Goal: Information Seeking & Learning: Understand process/instructions

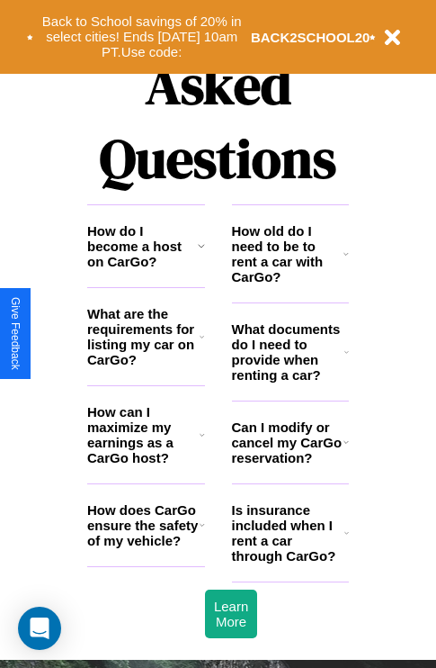
scroll to position [2180, 0]
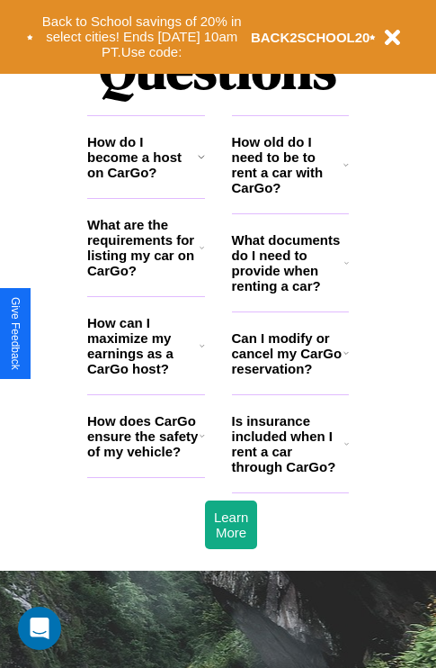
click at [290, 376] on h3 "Can I modify or cancel my CarGo reservation?" at bounding box center [288, 353] width 112 height 46
click at [146, 276] on h3 "What are the requirements for listing my car on CarGo?" at bounding box center [143, 247] width 112 height 61
click at [346, 172] on icon at bounding box center [346, 164] width 5 height 14
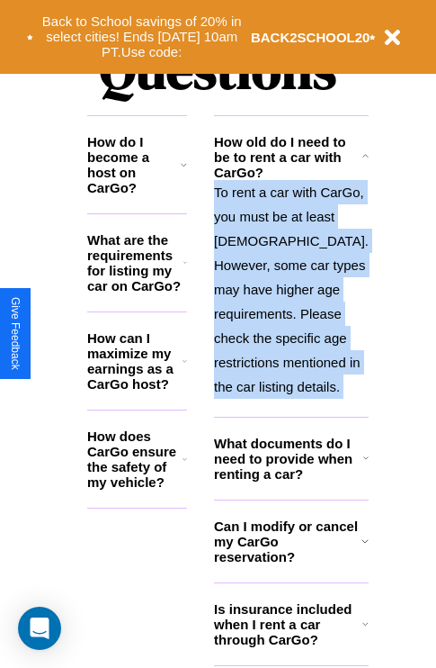
scroll to position [2252, 0]
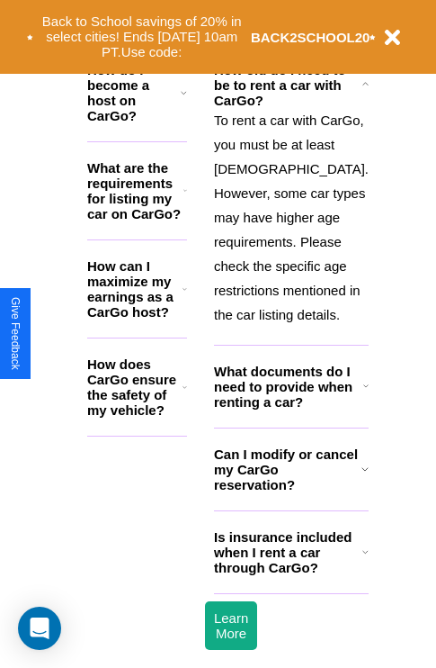
click at [290, 492] on h3 "Can I modify or cancel my CarGo reservation?" at bounding box center [288, 469] width 148 height 46
